Goal: Task Accomplishment & Management: Complete application form

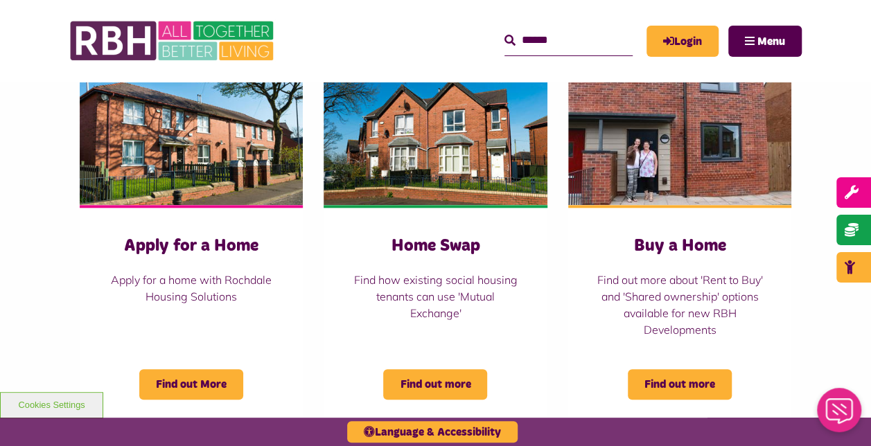
scroll to position [597, 0]
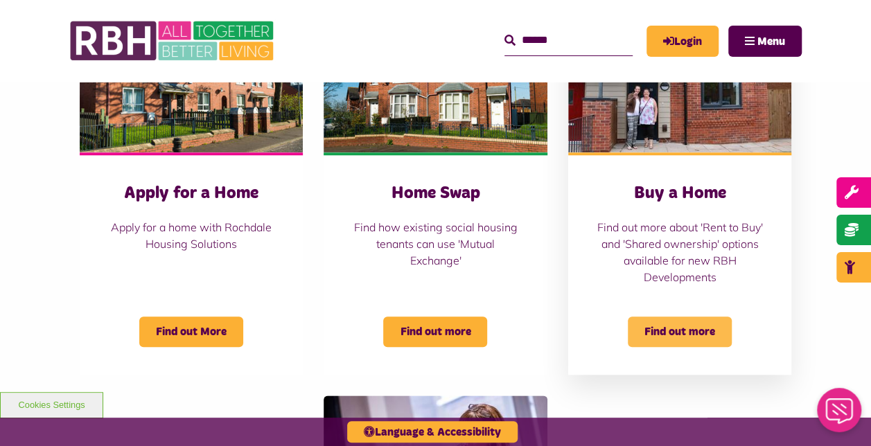
click at [669, 337] on span "Find out more" at bounding box center [680, 332] width 104 height 30
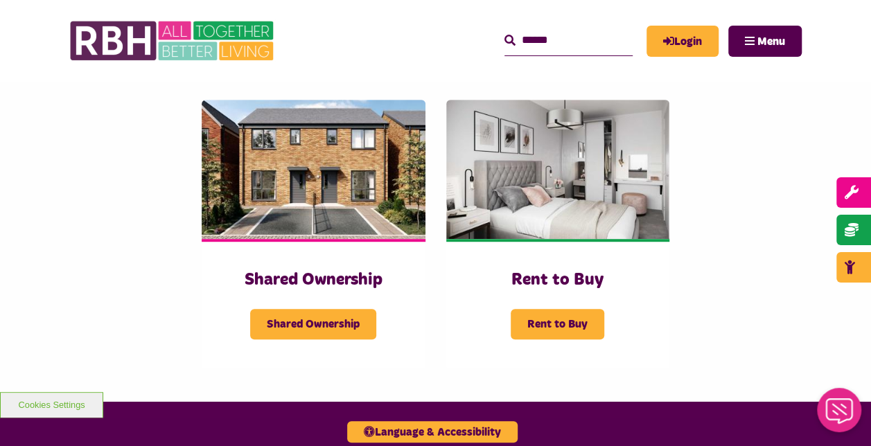
scroll to position [297, 0]
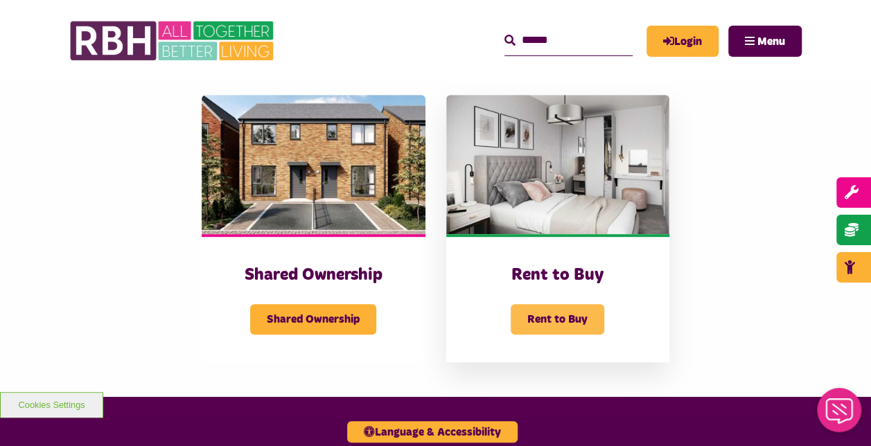
click at [554, 312] on span "Rent to Buy" at bounding box center [558, 319] width 94 height 30
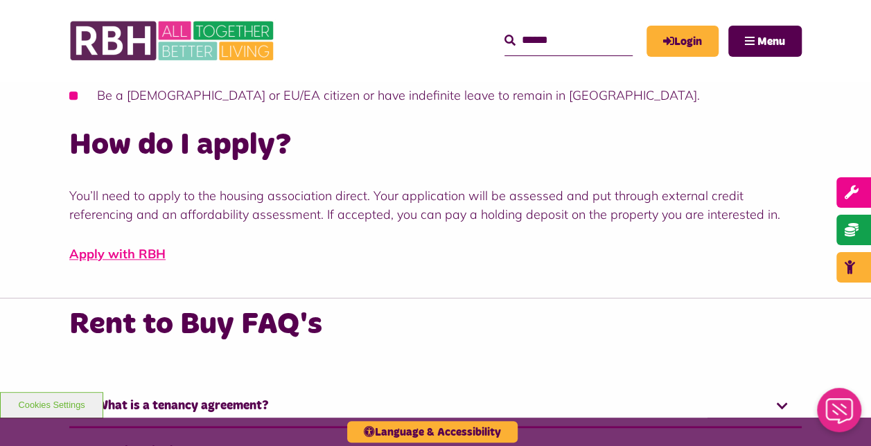
scroll to position [708, 0]
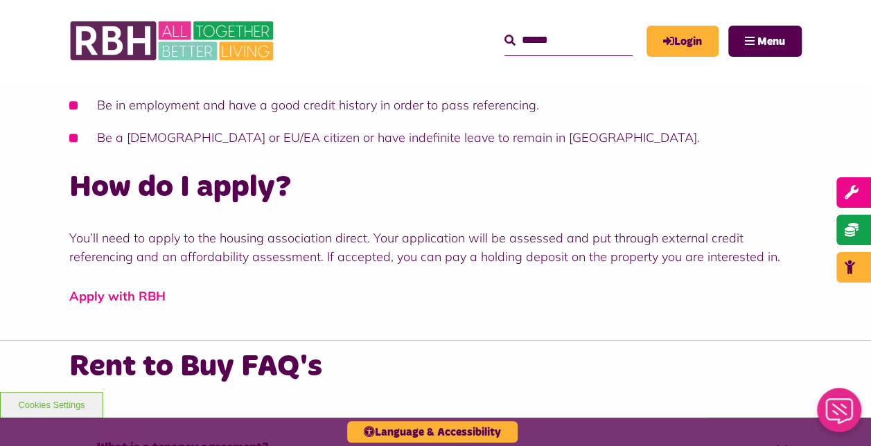
click at [119, 300] on link "Apply with RBH" at bounding box center [117, 296] width 96 height 16
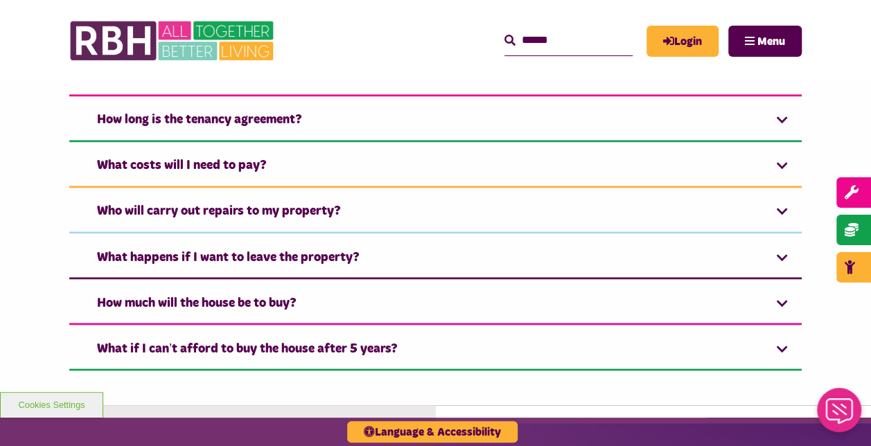
scroll to position [1063, 0]
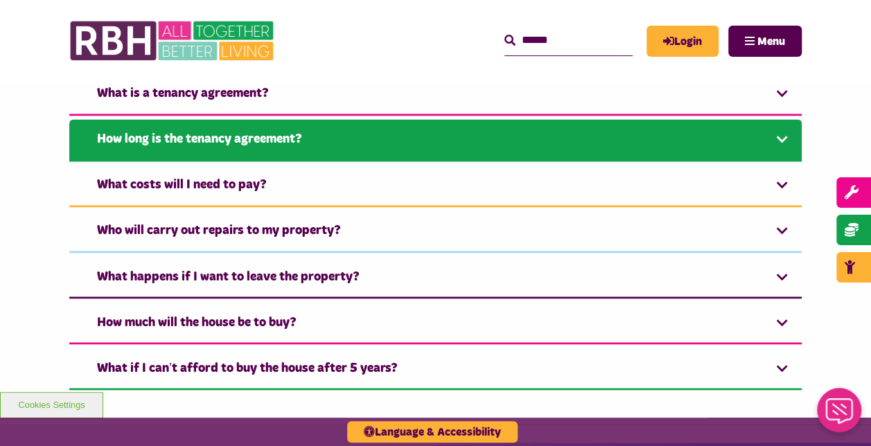
click at [704, 150] on link "How long is the tenancy agreement?" at bounding box center [435, 140] width 733 height 42
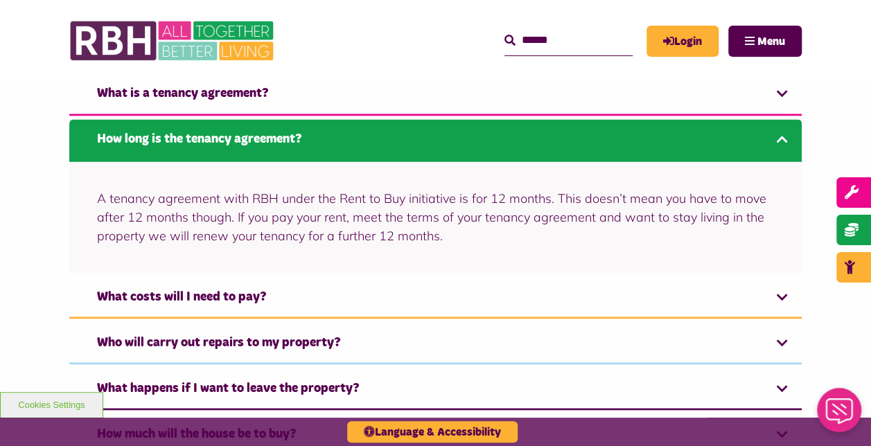
click at [704, 150] on link "How long is the tenancy agreement?" at bounding box center [435, 140] width 733 height 42
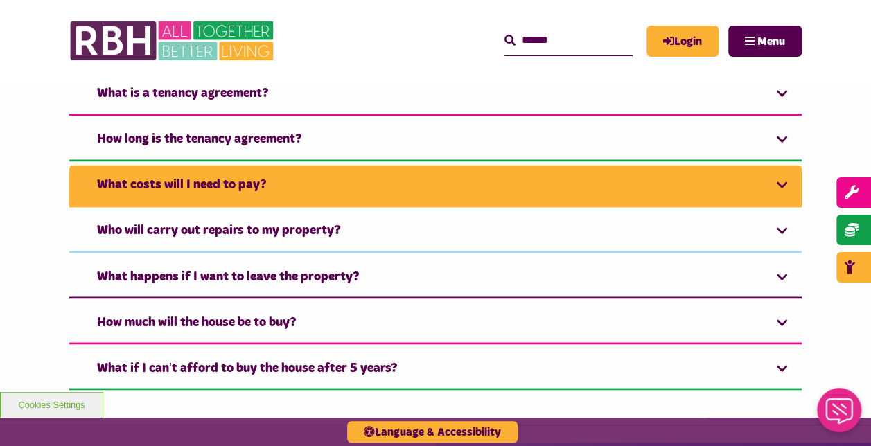
click at [732, 169] on link "What costs will I need to pay?" at bounding box center [435, 186] width 733 height 42
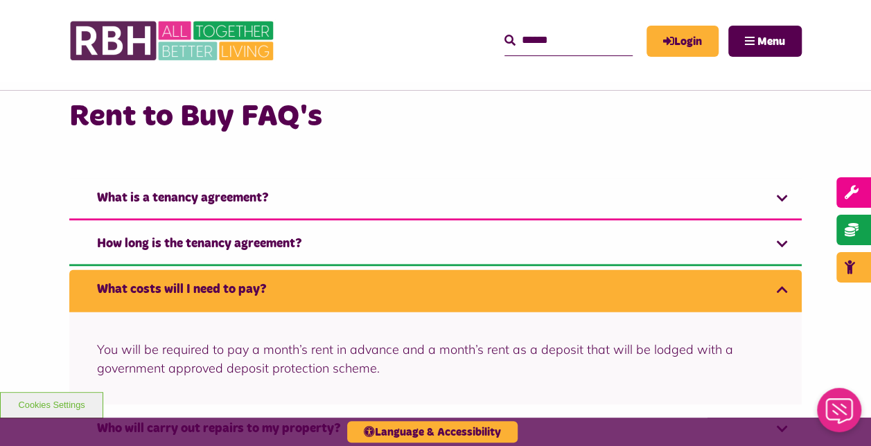
scroll to position [951, 0]
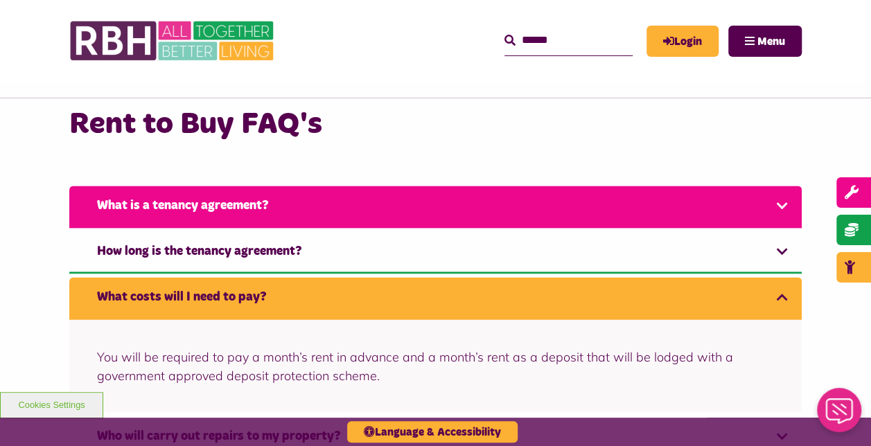
click at [750, 213] on link "What is a tenancy agreement?" at bounding box center [435, 207] width 733 height 42
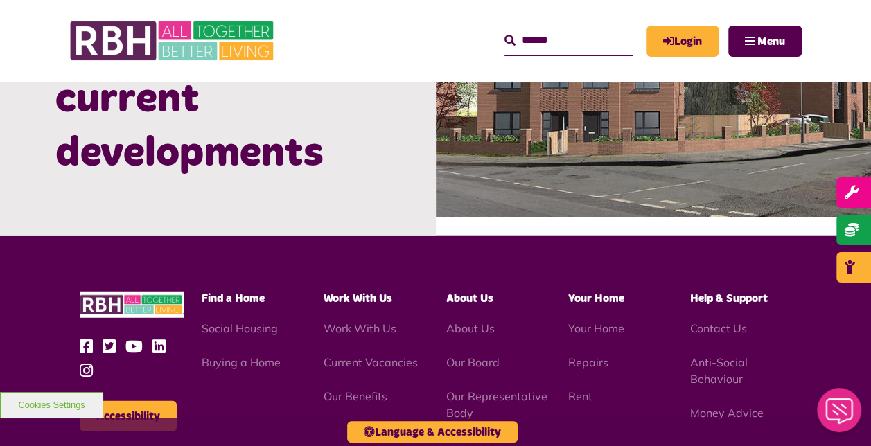
scroll to position [1506, 0]
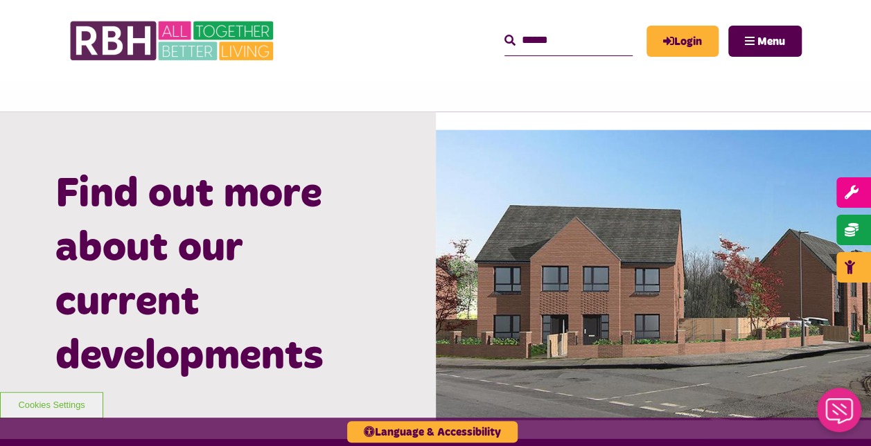
click at [624, 340] on img at bounding box center [654, 275] width 436 height 290
click at [283, 371] on h2 "Find out more about our current developments" at bounding box center [217, 276] width 325 height 216
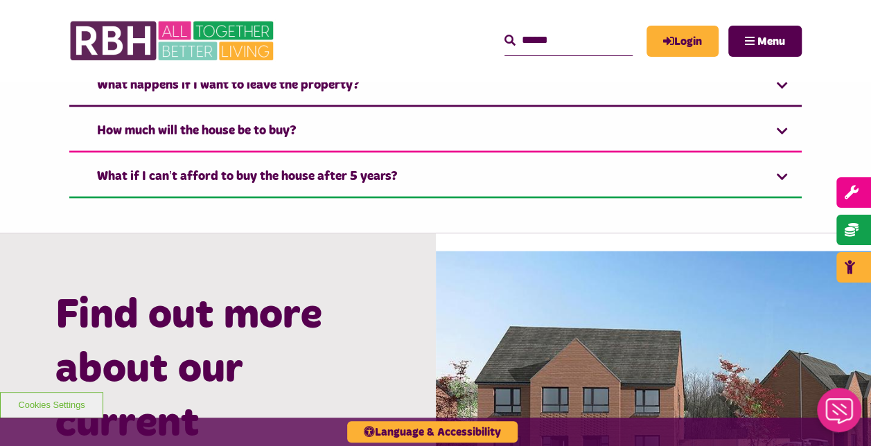
scroll to position [1374, 0]
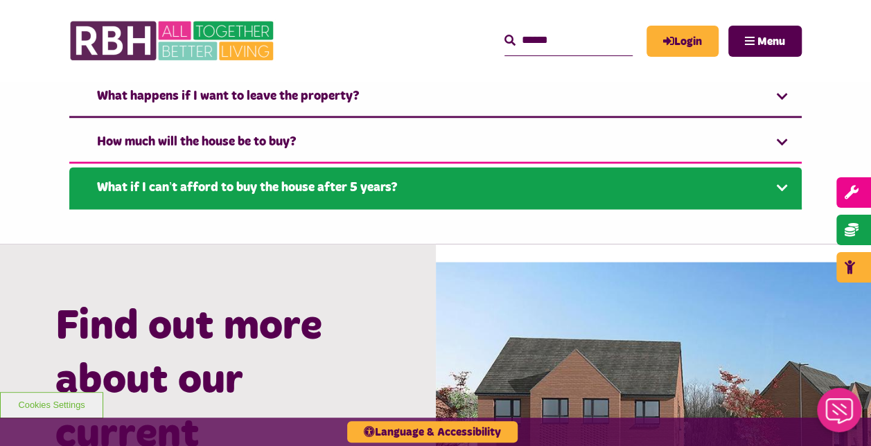
click at [769, 177] on link "What if I can’t afford to buy the house after 5 years?" at bounding box center [435, 189] width 733 height 42
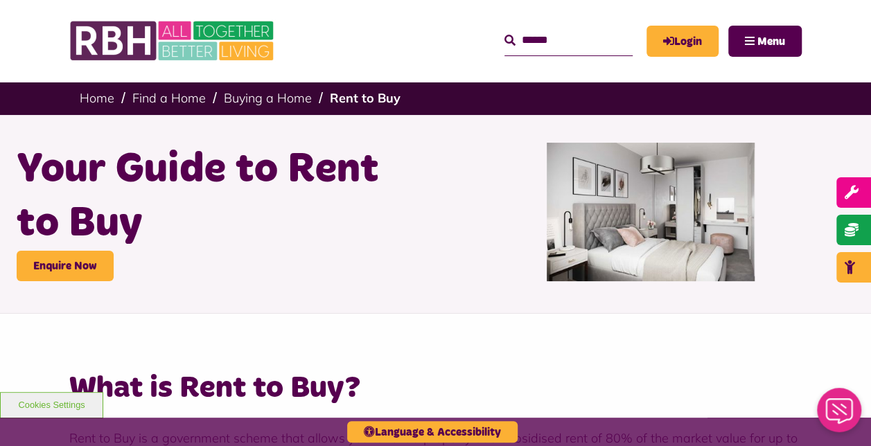
scroll to position [0, 0]
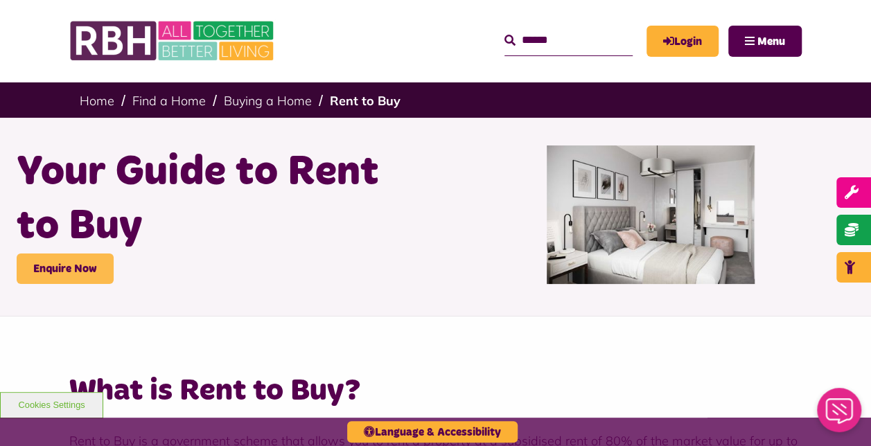
click at [93, 270] on link "Enquire Now" at bounding box center [65, 269] width 97 height 30
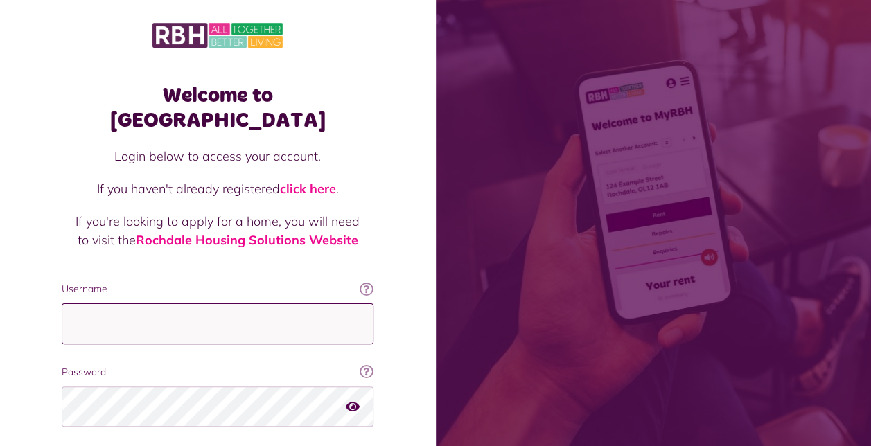
click at [129, 304] on input "Username" at bounding box center [218, 324] width 312 height 41
type input "**********"
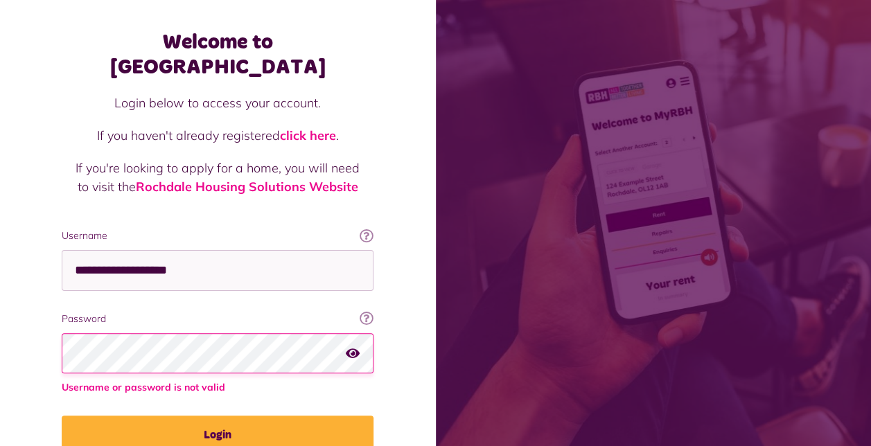
scroll to position [73, 0]
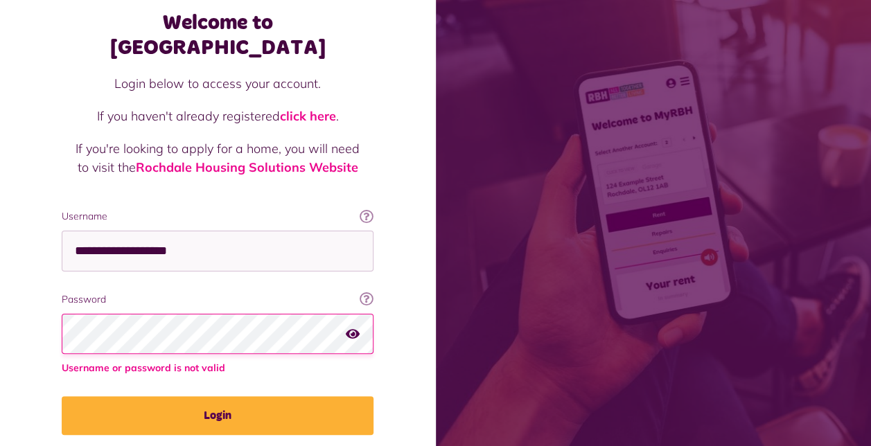
click at [62, 396] on button "Login" at bounding box center [218, 415] width 312 height 39
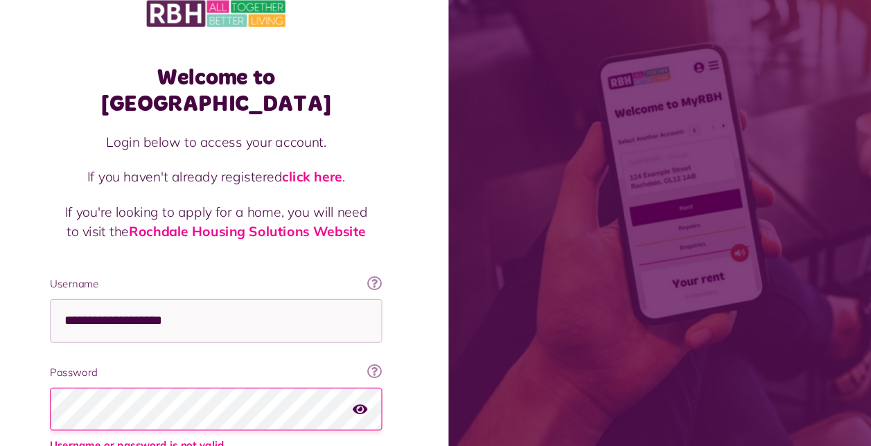
scroll to position [3, 0]
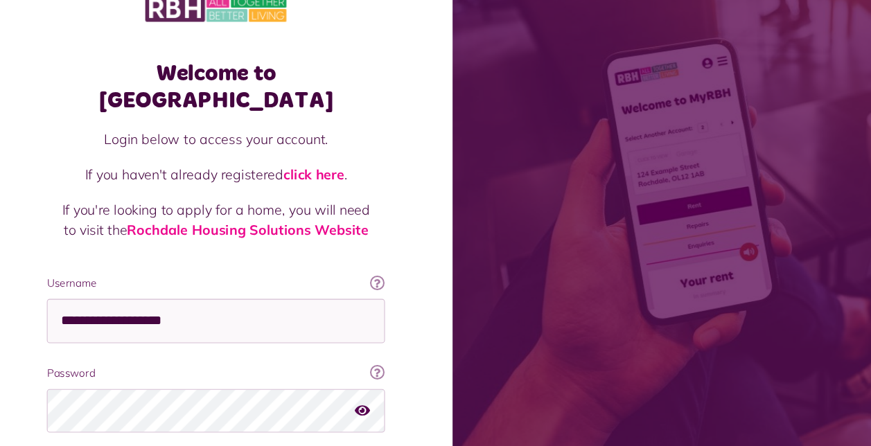
click at [370, 279] on icon at bounding box center [367, 286] width 14 height 14
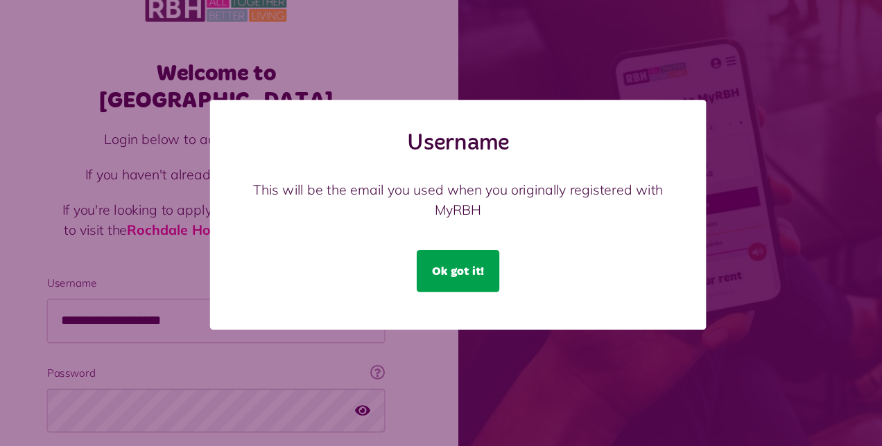
click at [437, 276] on button "Ok got it!" at bounding box center [441, 275] width 76 height 39
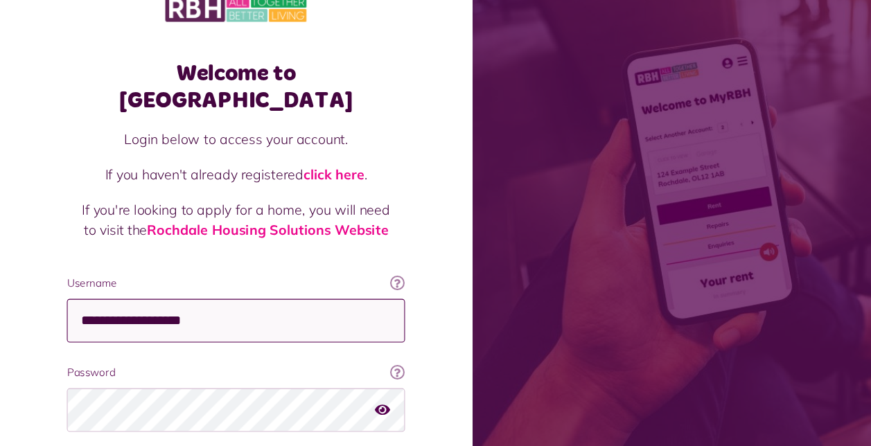
drag, startPoint x: 199, startPoint y: 311, endPoint x: -1, endPoint y: 315, distance: 199.7
click at [0, 315] on div "Welcome to MyRBH Login below to access your account. If you haven't already reg…" at bounding box center [218, 275] width 436 height 557
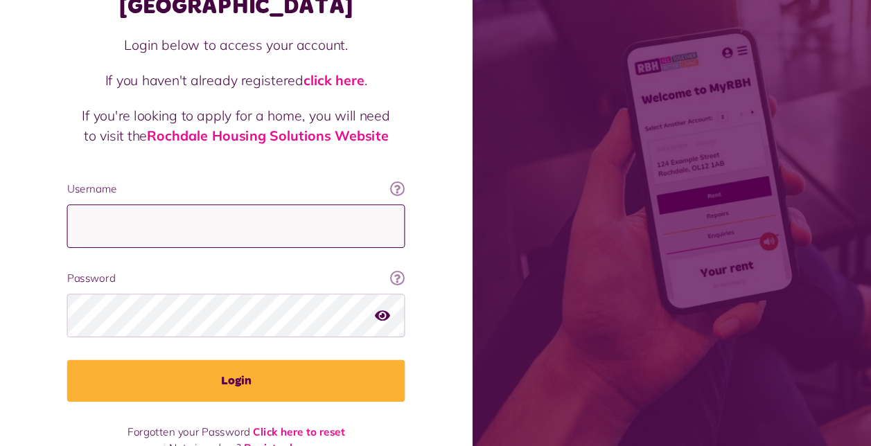
scroll to position [85, 0]
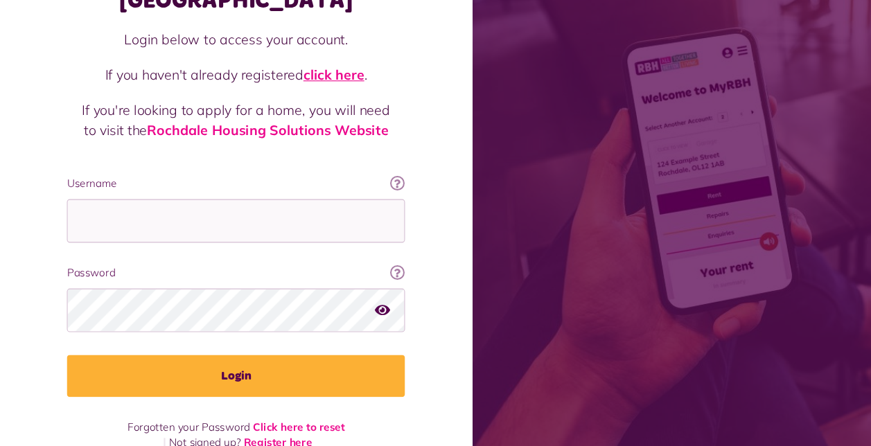
click at [322, 96] on link "click here" at bounding box center [308, 104] width 56 height 16
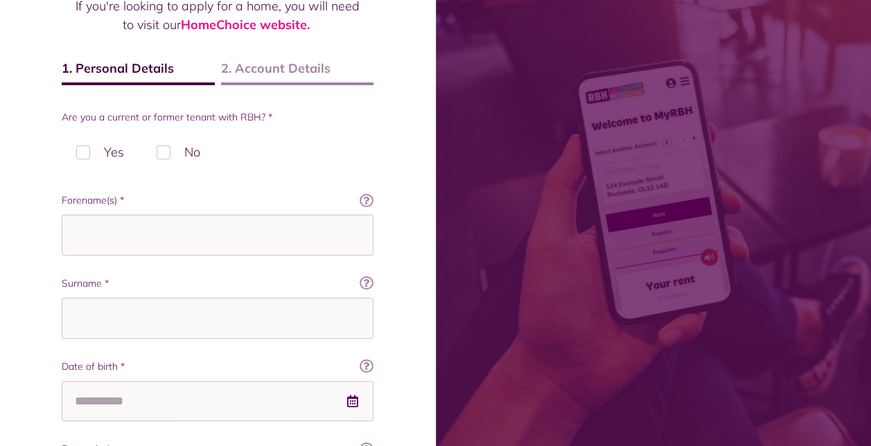
scroll to position [192, 0]
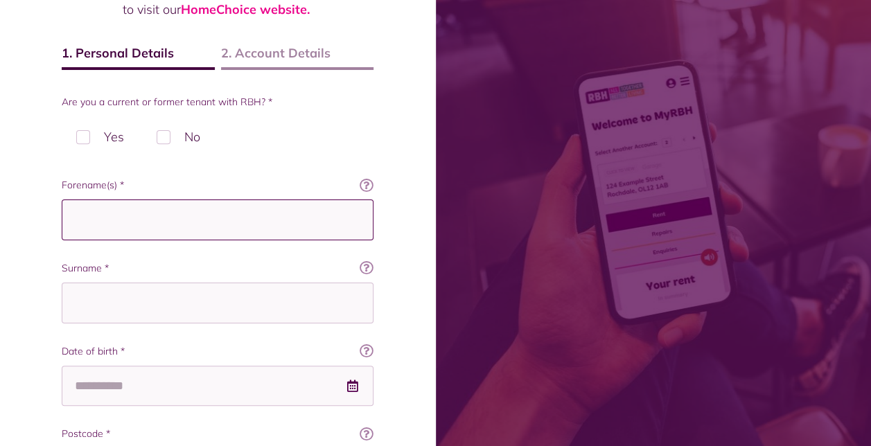
click at [202, 223] on input "Forename(s) *" at bounding box center [218, 220] width 312 height 41
type input "******"
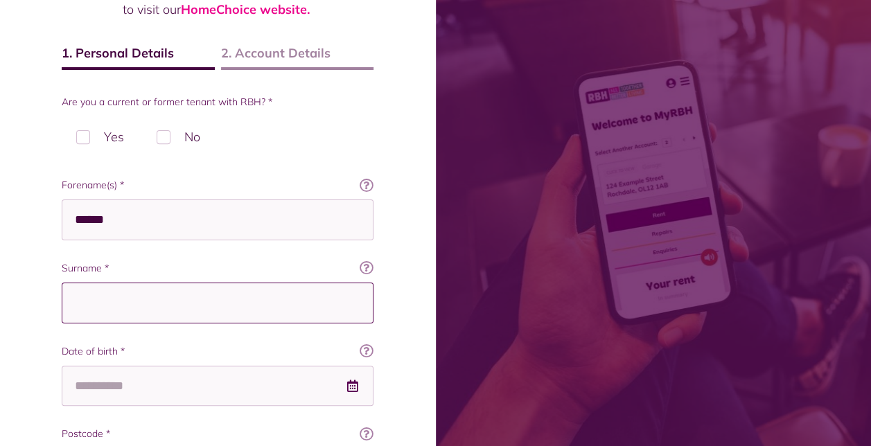
type input "****"
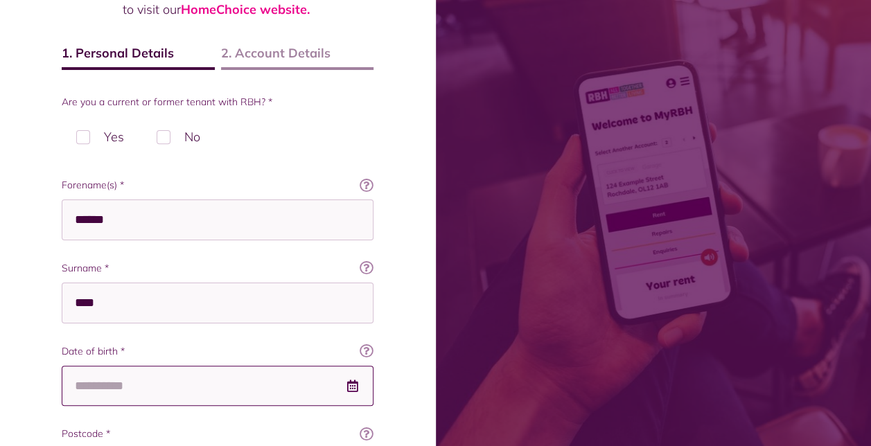
type input "**********"
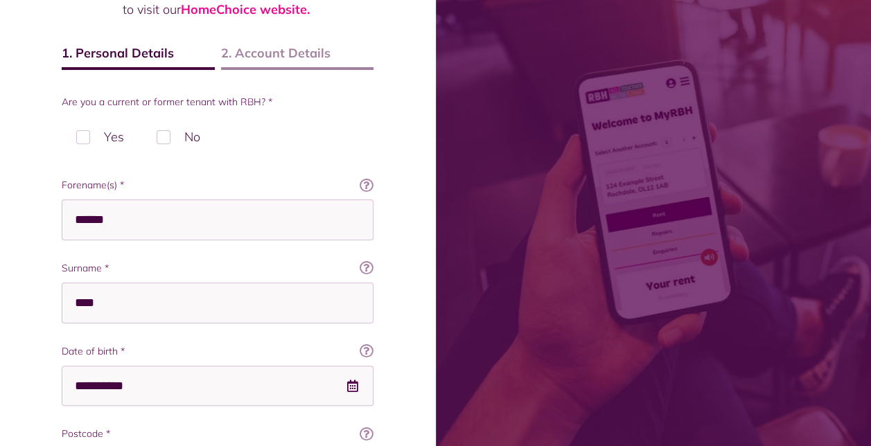
type input "********"
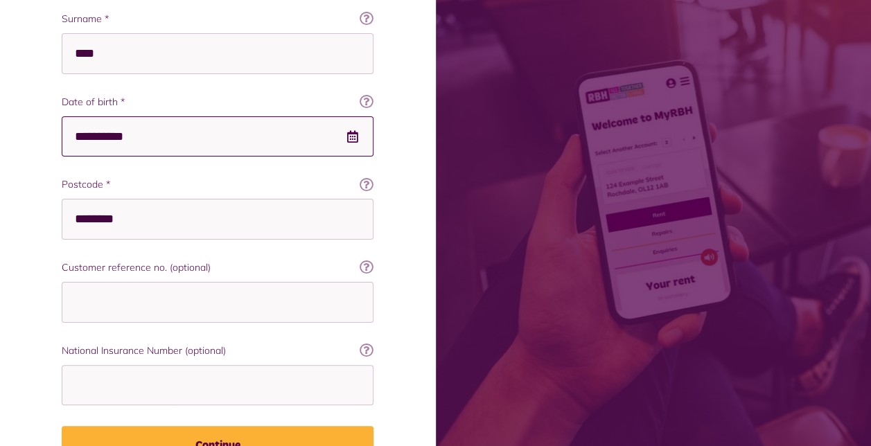
scroll to position [444, 0]
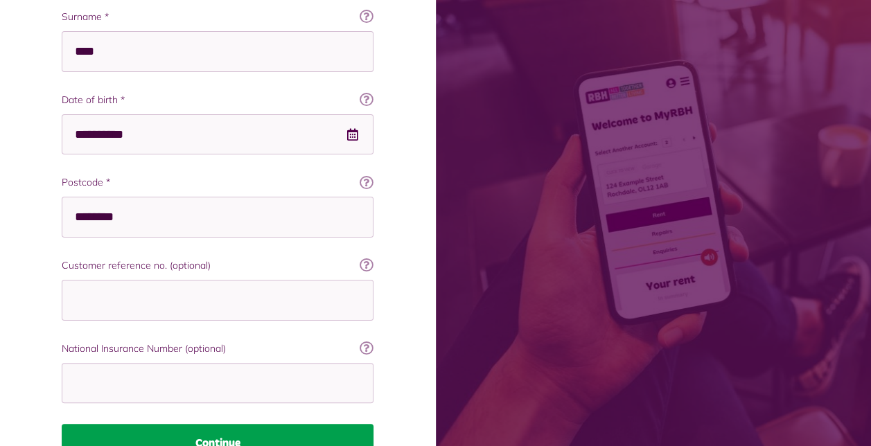
click at [263, 433] on button "Continue" at bounding box center [218, 443] width 312 height 39
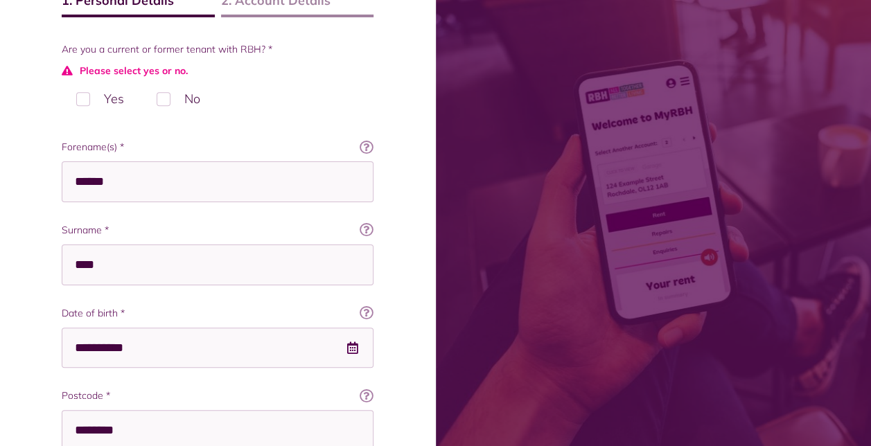
scroll to position [253, 0]
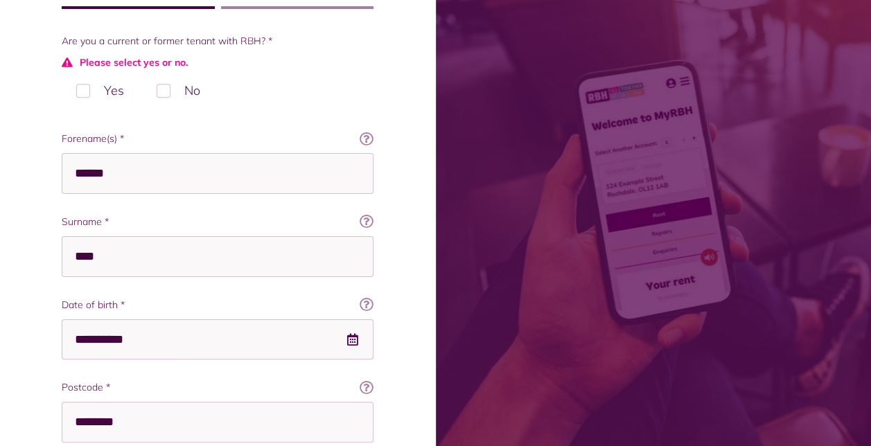
click at [161, 94] on label "No" at bounding box center [178, 90] width 73 height 41
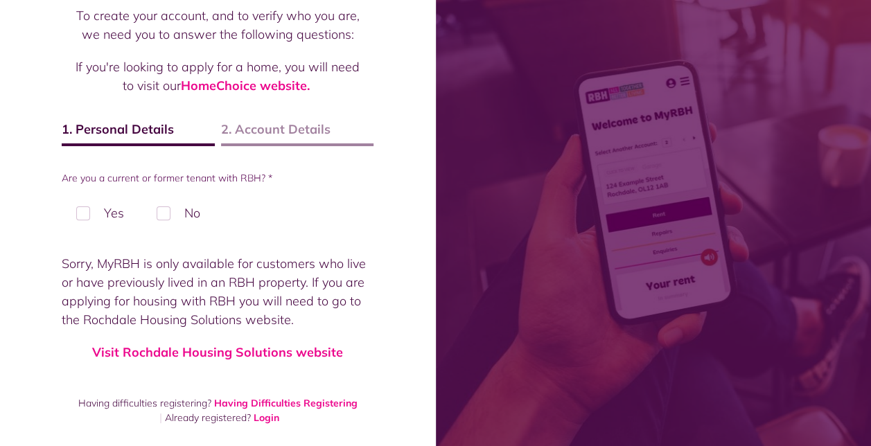
scroll to position [115, 0]
click at [297, 139] on span "2. Account Details" at bounding box center [297, 134] width 153 height 26
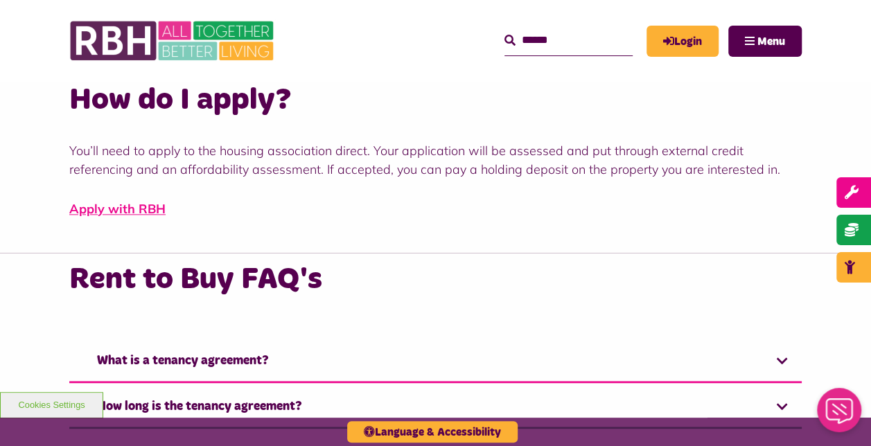
scroll to position [839, 0]
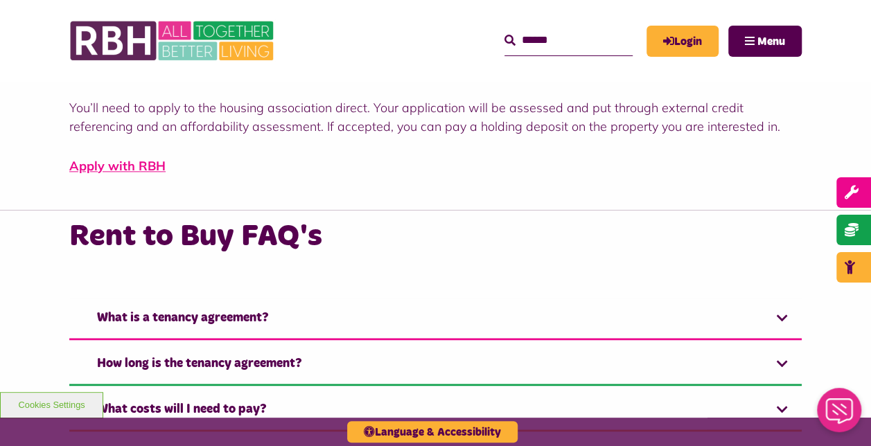
click at [131, 166] on link "Apply with RBH" at bounding box center [117, 166] width 96 height 16
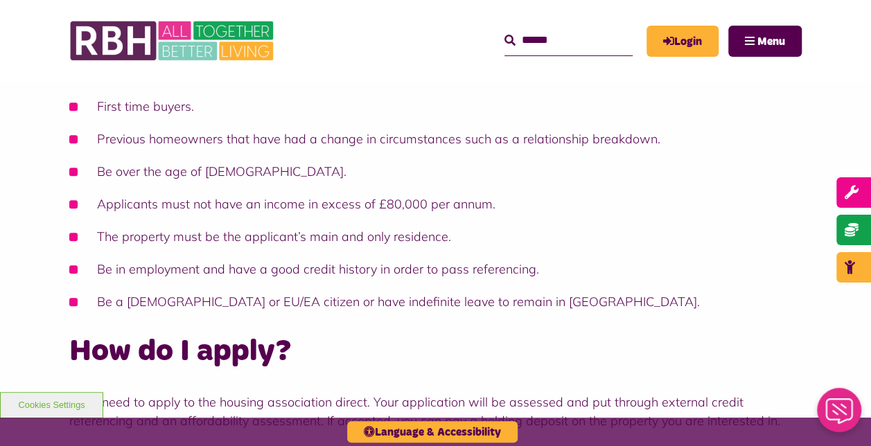
scroll to position [489, 0]
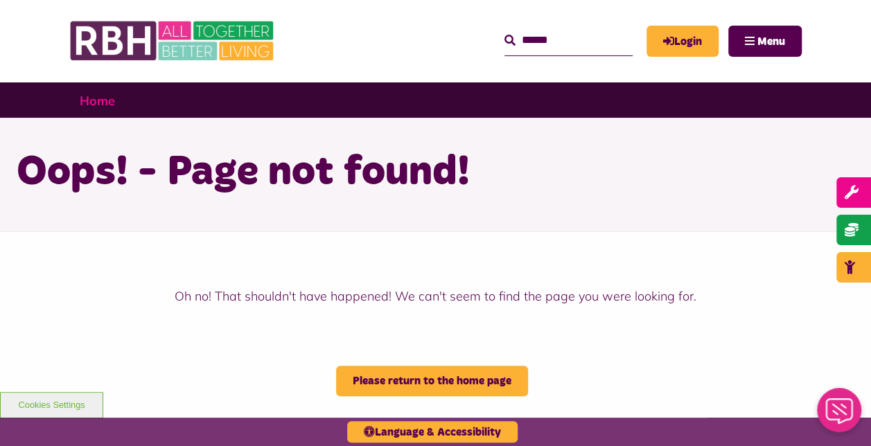
click at [93, 103] on link "Home" at bounding box center [97, 101] width 35 height 16
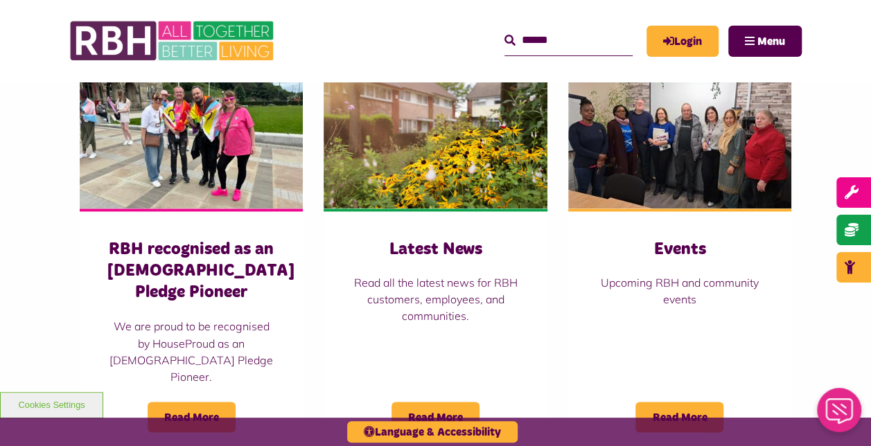
scroll to position [948, 0]
